Goal: Information Seeking & Learning: Learn about a topic

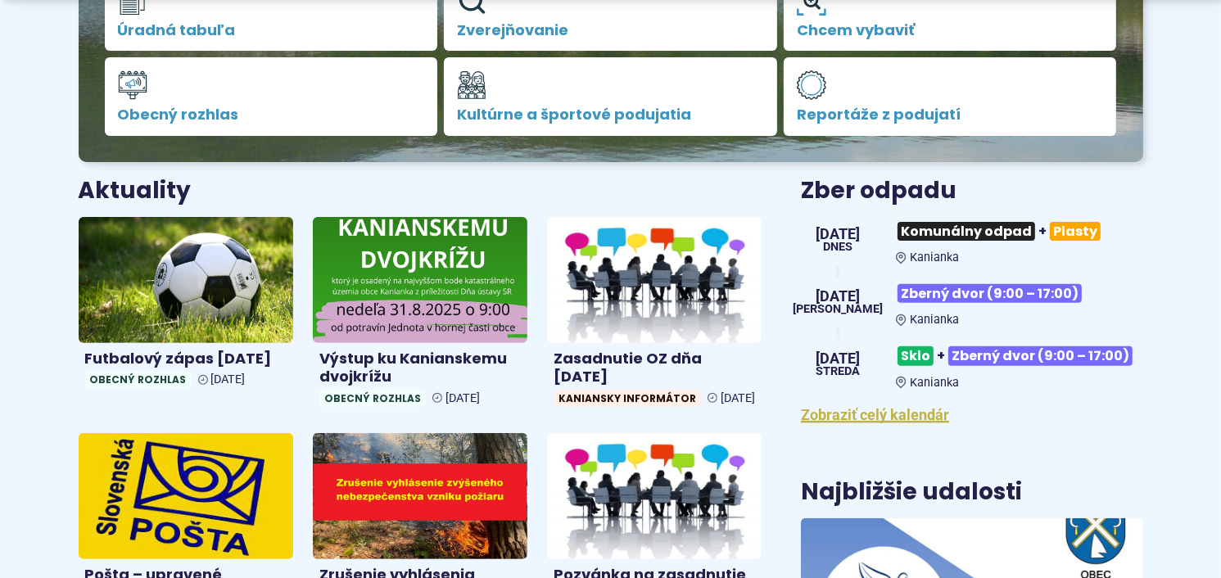
scroll to position [491, 0]
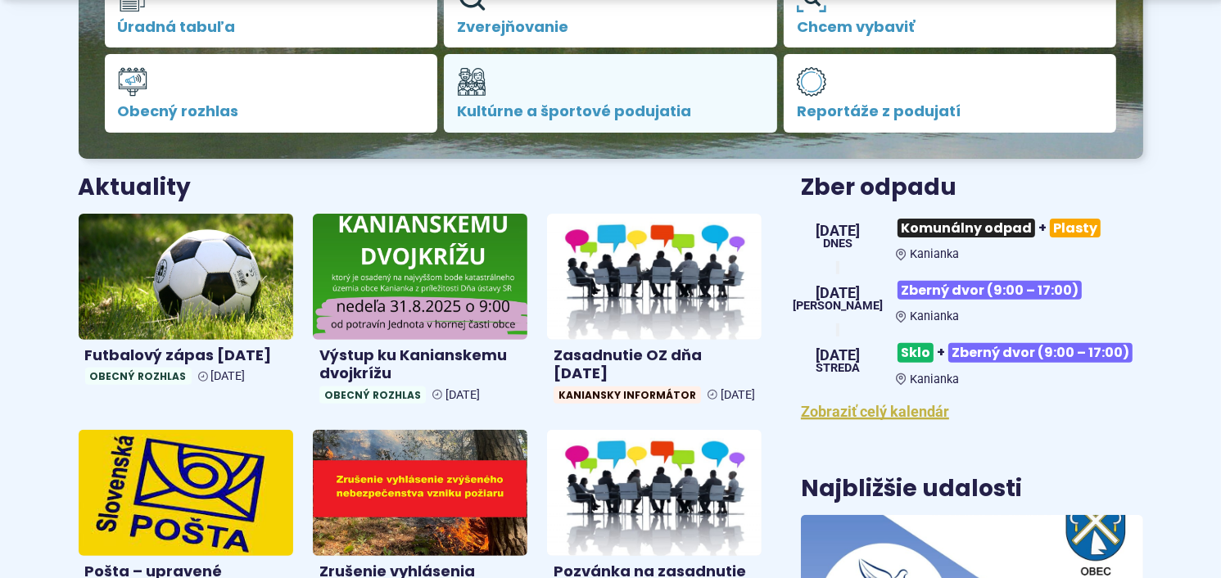
click at [481, 100] on link "Kultúrne a športové podujatia" at bounding box center [610, 93] width 333 height 79
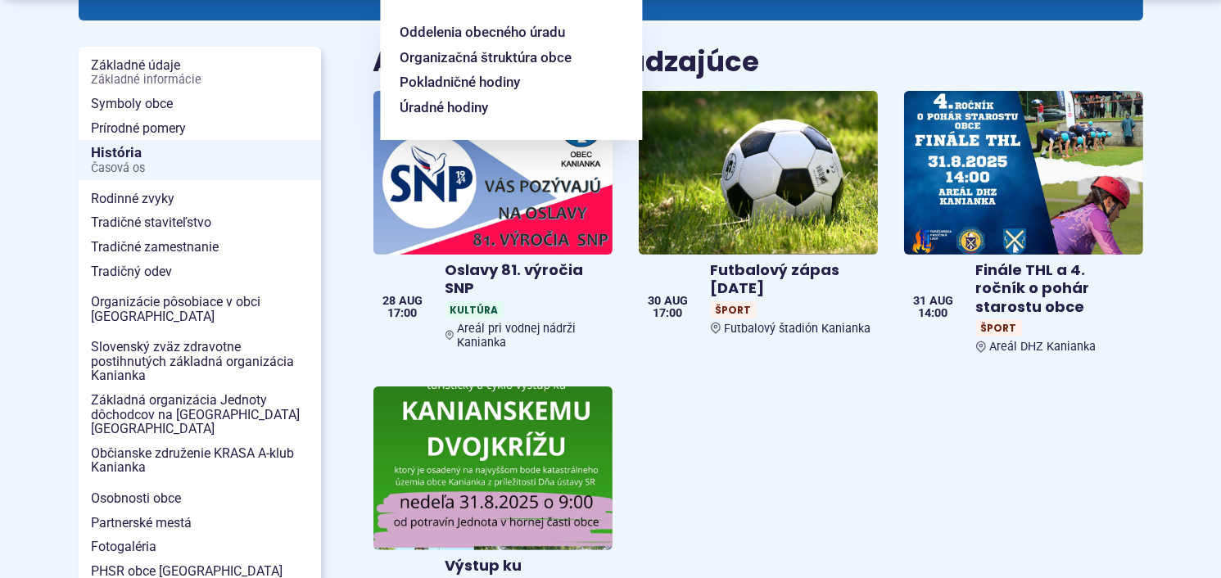
scroll to position [409, 0]
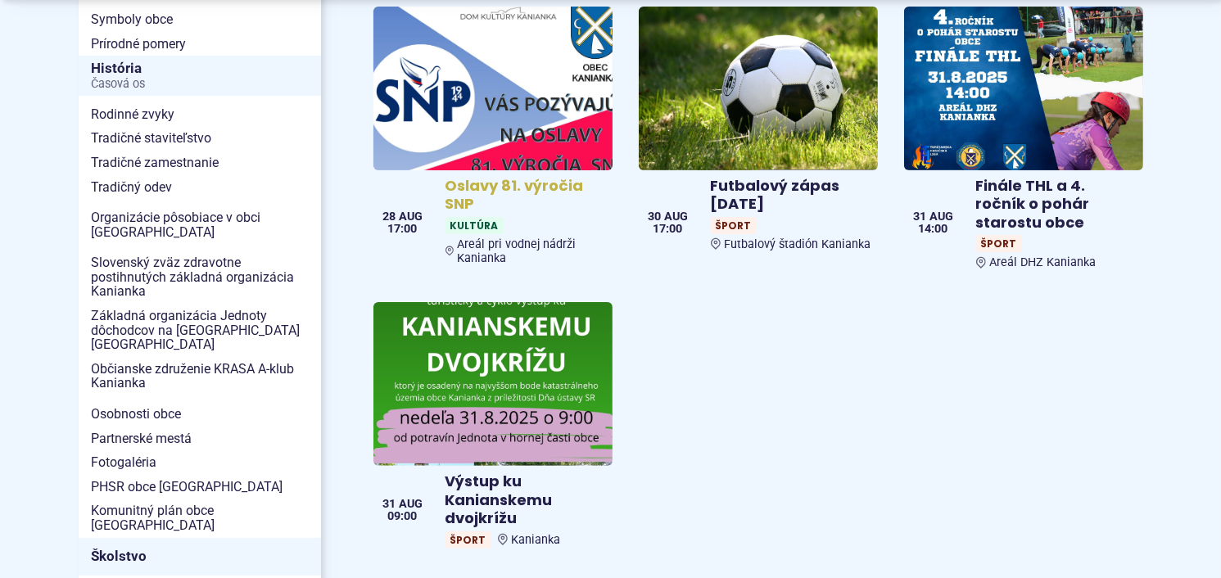
click at [463, 177] on h4 "Oslavy 81. výročia SNP" at bounding box center [525, 195] width 160 height 37
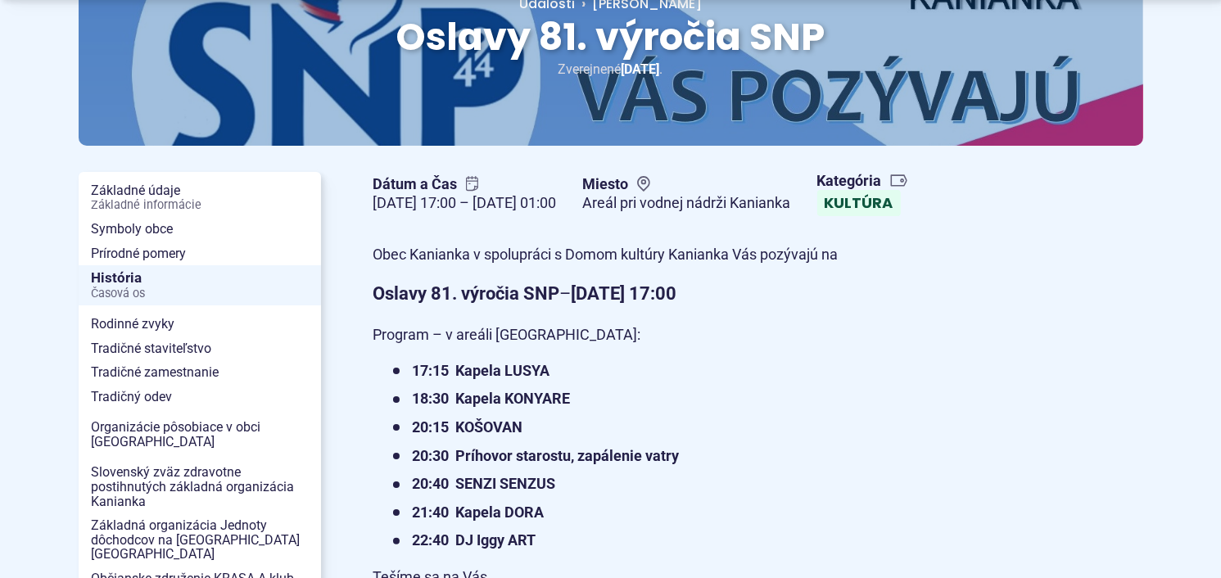
scroll to position [327, 0]
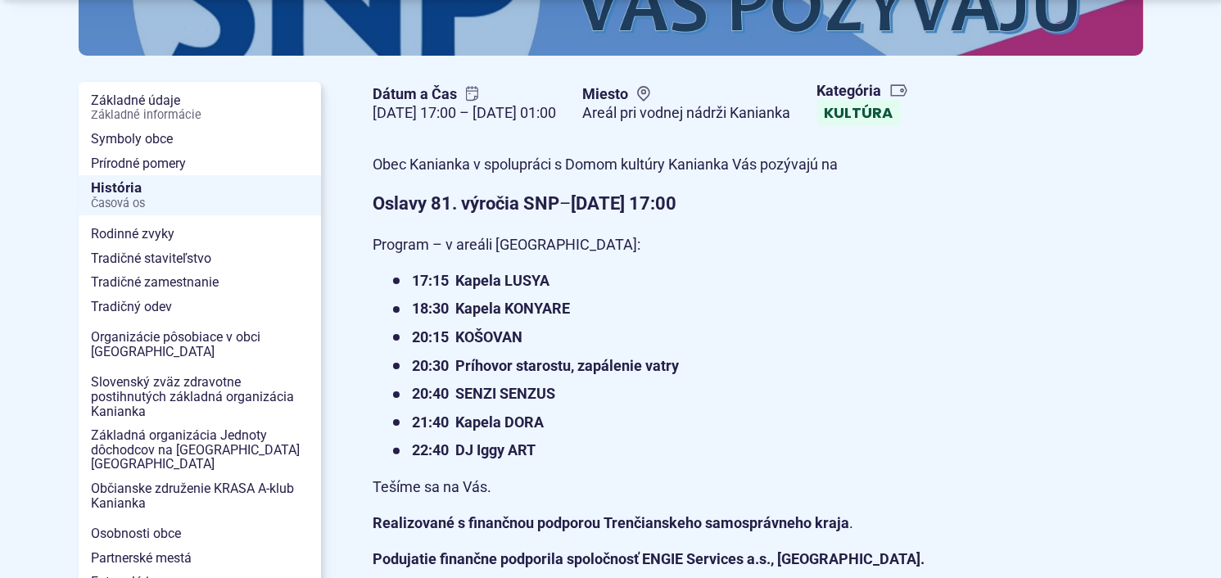
click at [534, 402] on strong "20:40 SENZI SENZUS" at bounding box center [484, 393] width 143 height 17
